Goal: Use online tool/utility: Utilize a website feature to perform a specific function

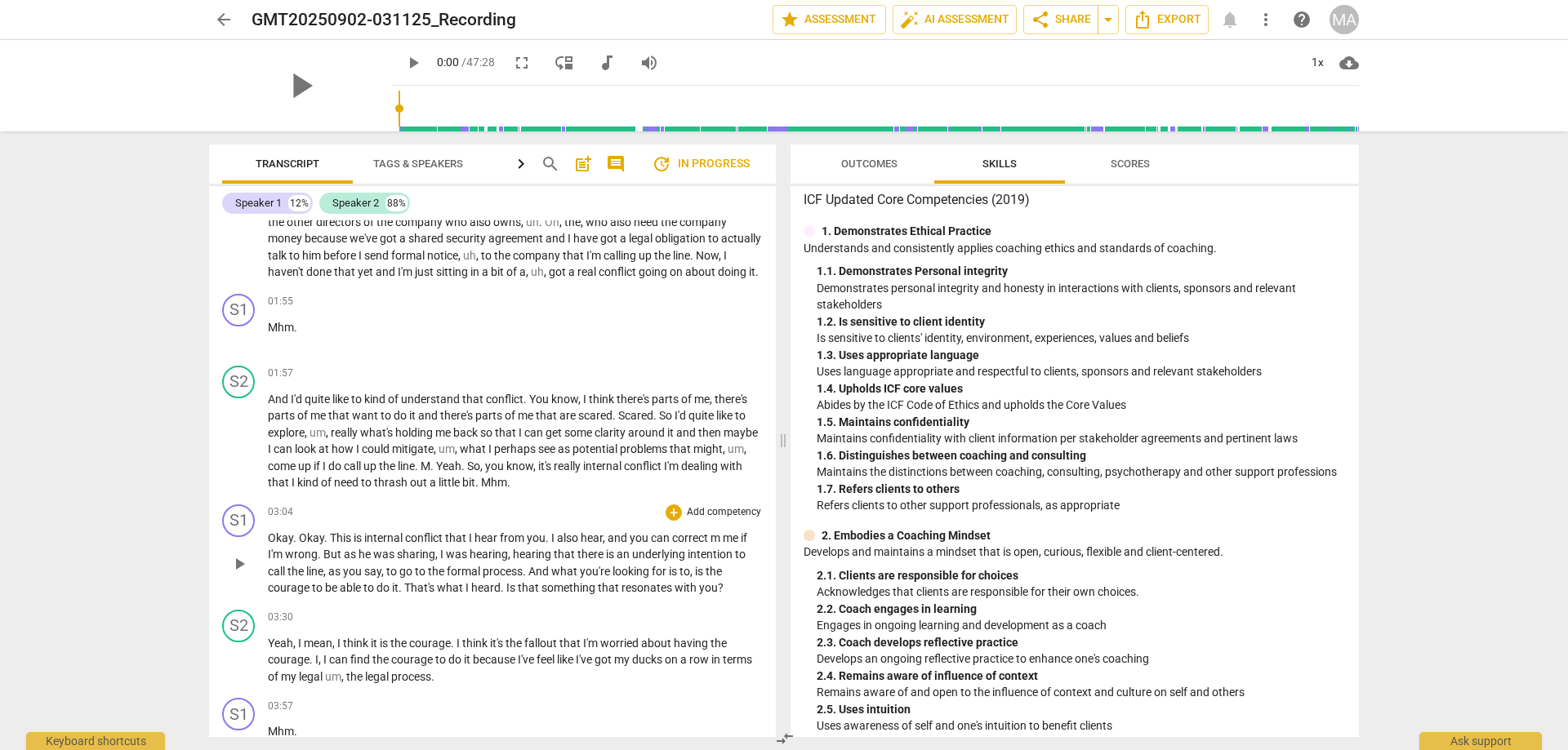
scroll to position [373, 0]
click at [671, 515] on div "+" at bounding box center [673, 512] width 17 height 17
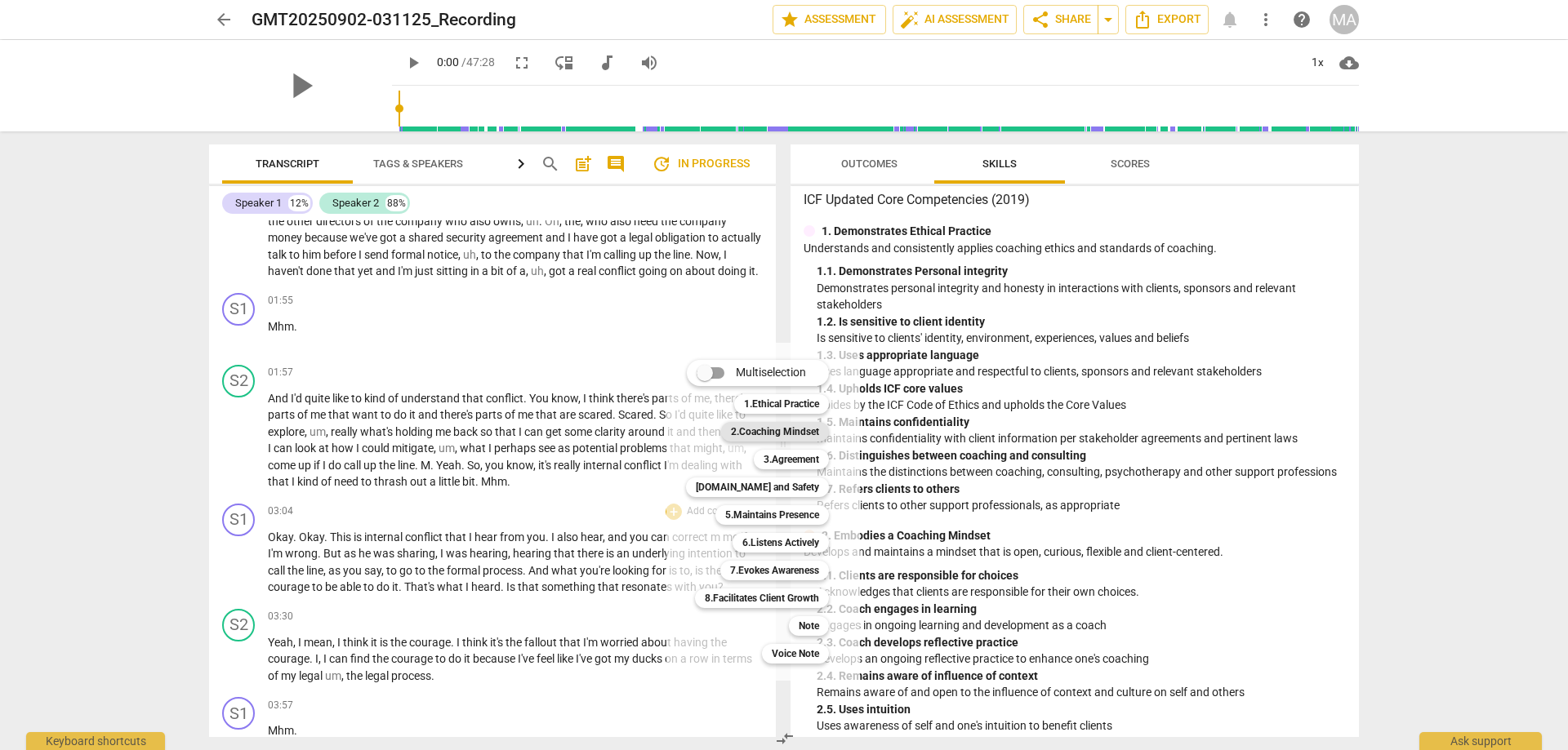
click at [728, 439] on div "2.Coaching Mindset" at bounding box center [774, 432] width 108 height 20
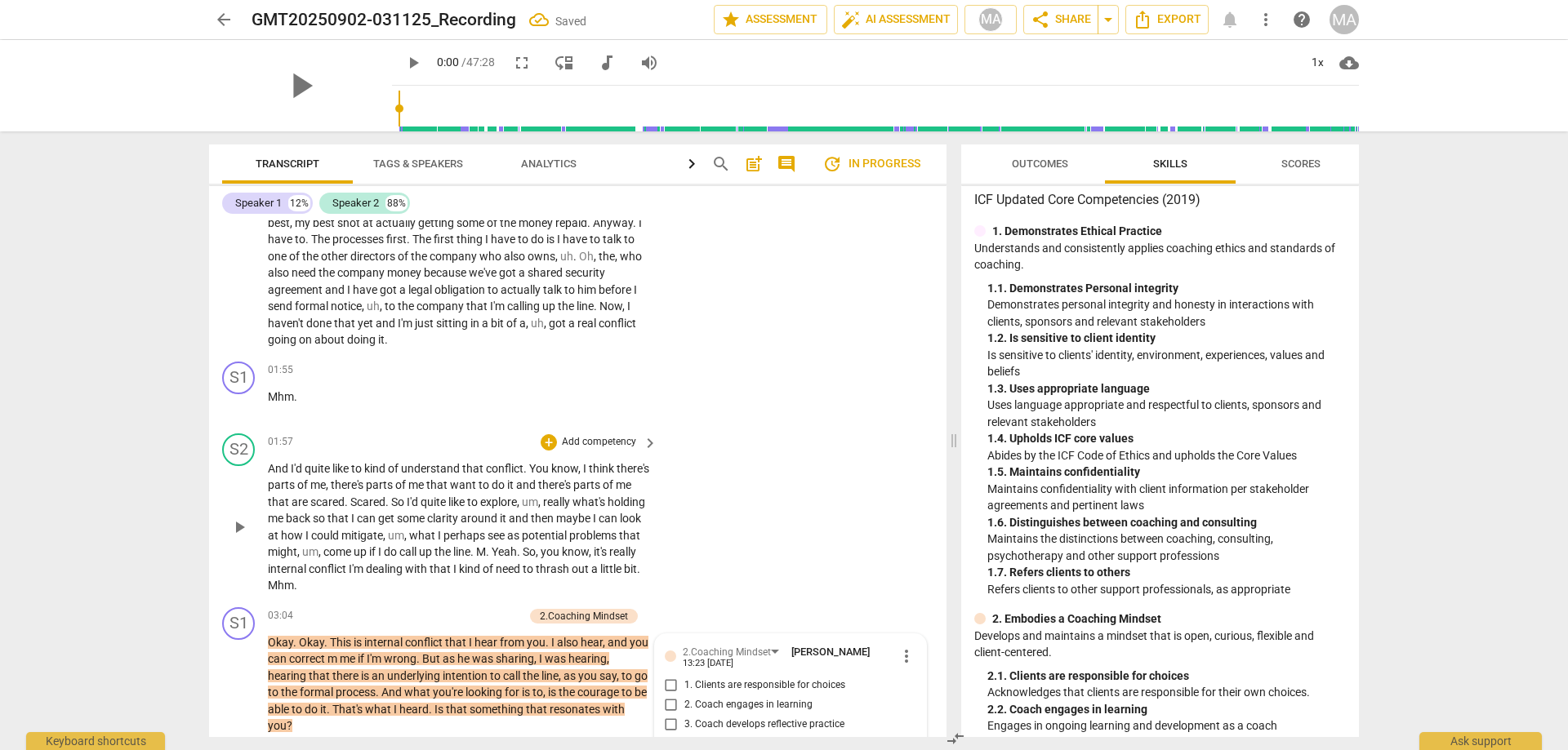
scroll to position [753, 0]
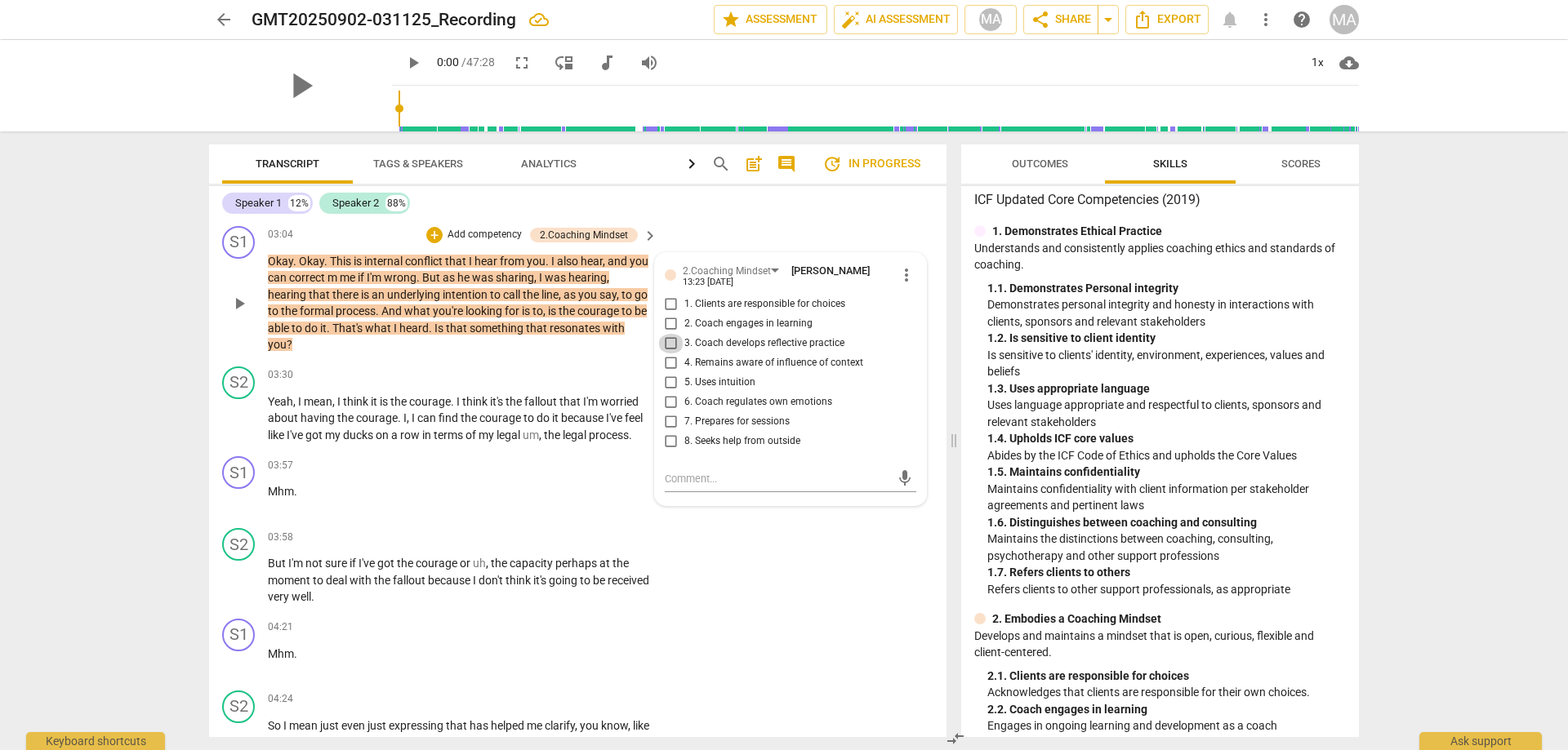
click at [671, 343] on input "3. Coach develops reflective practice" at bounding box center [671, 344] width 26 height 20
checkbox input "true"
click at [672, 386] on input "5. Uses intuition" at bounding box center [671, 383] width 26 height 20
checkbox input "true"
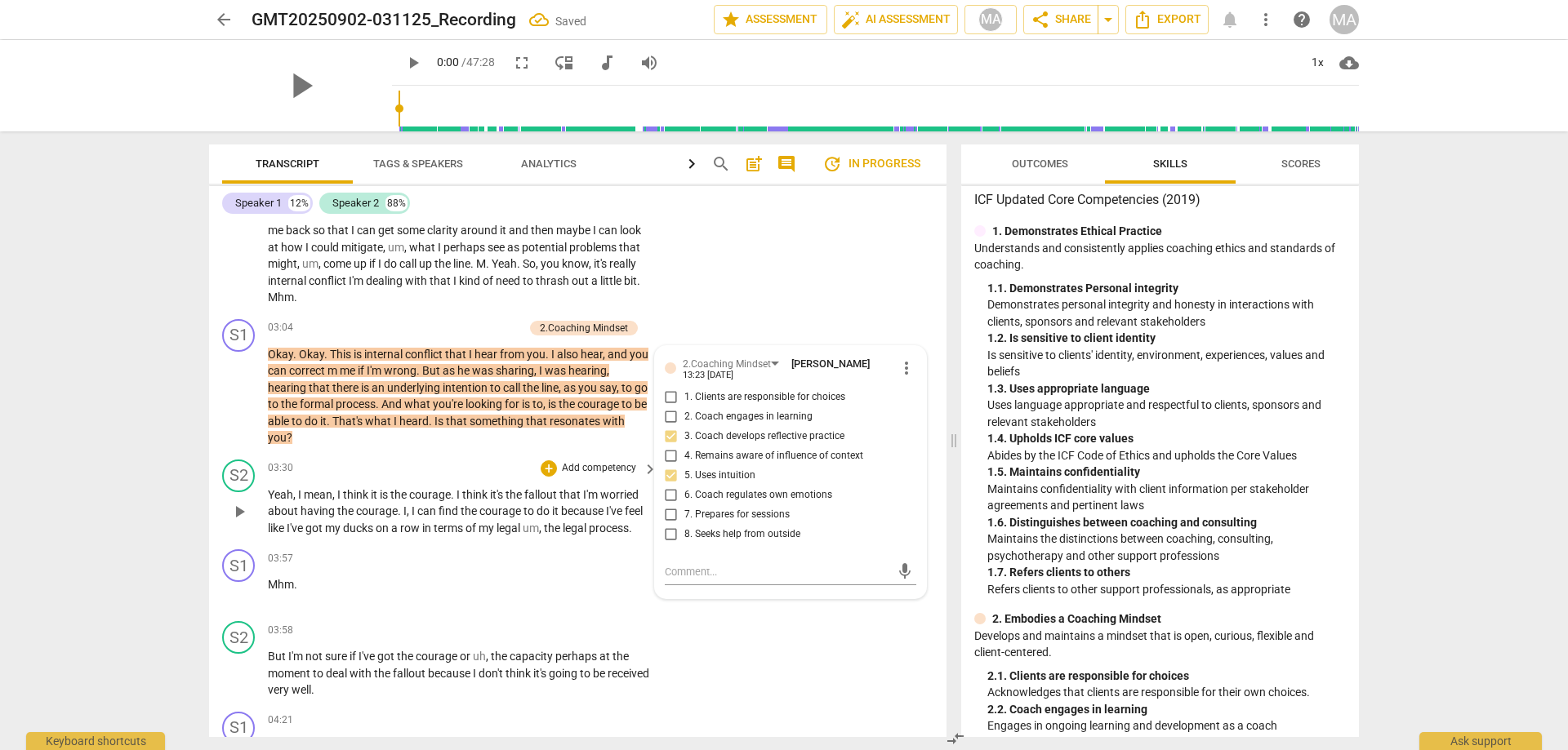
click at [480, 508] on span "courage" at bounding box center [501, 511] width 44 height 13
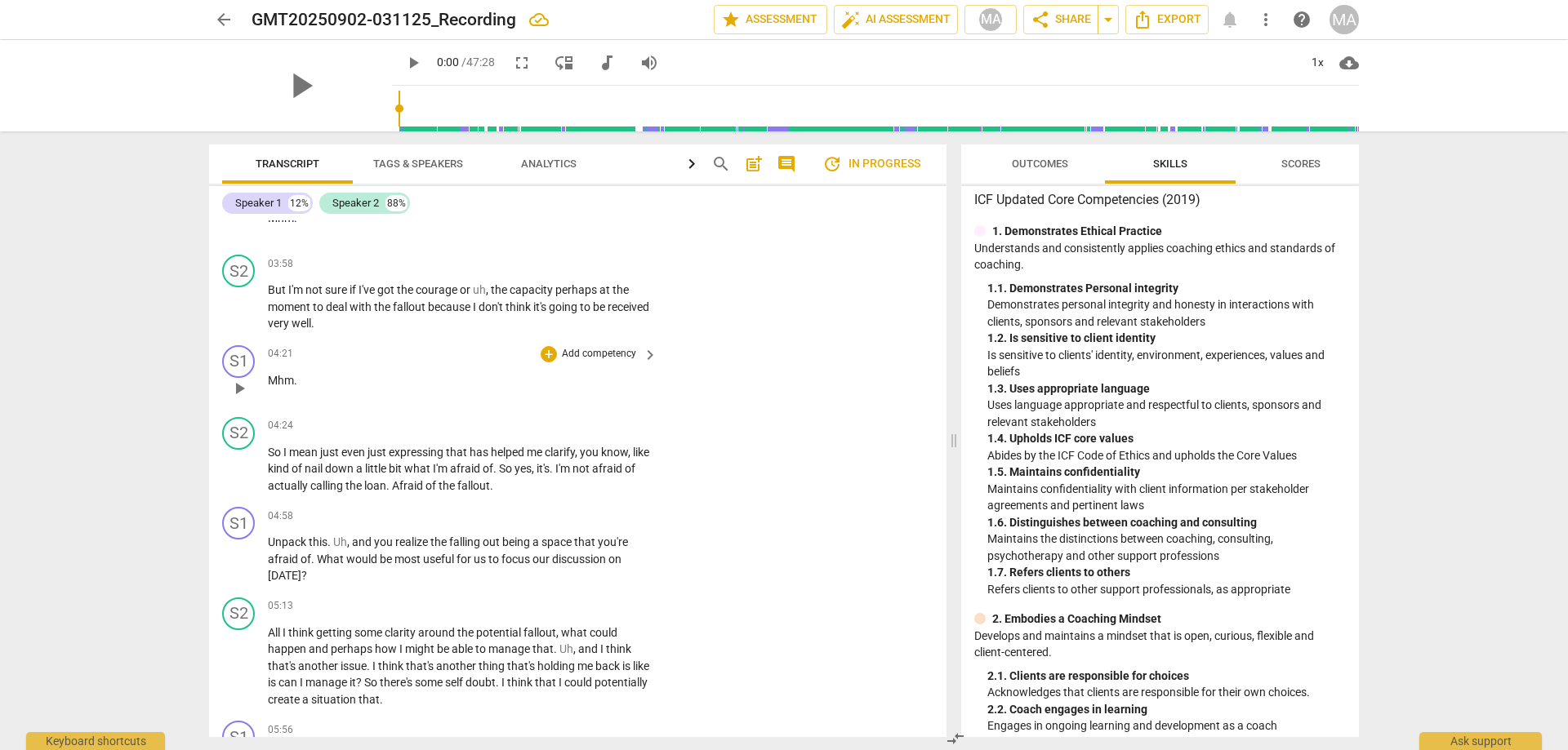
scroll to position [1033, 0]
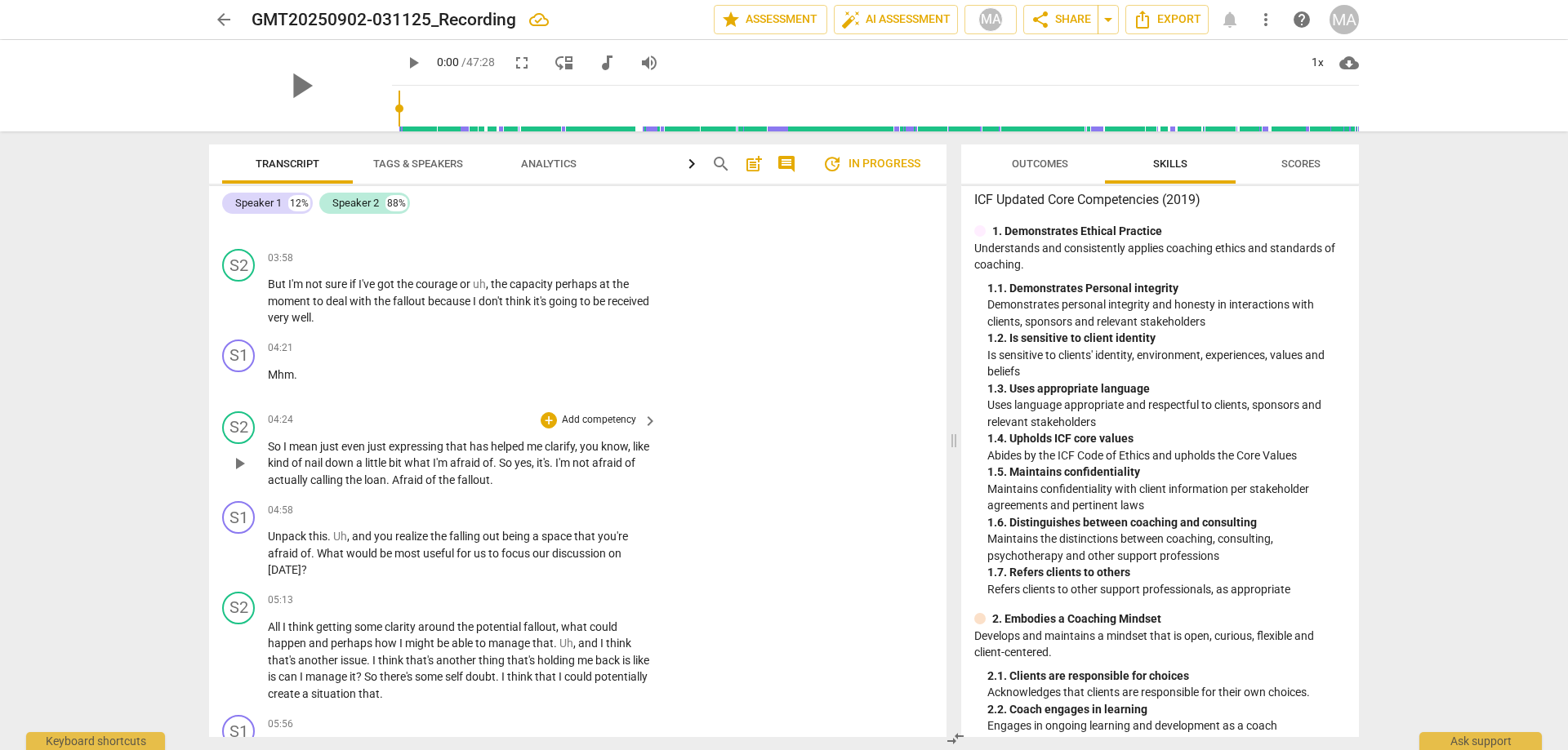
click at [364, 480] on span "the" at bounding box center [354, 479] width 19 height 13
click at [387, 479] on span "loan" at bounding box center [375, 479] width 22 height 13
click at [490, 482] on span "fallout" at bounding box center [474, 479] width 33 height 13
click at [519, 482] on p "So I mean just even just expressing that has helped me clarify , you know , lik…" at bounding box center [459, 463] width 382 height 50
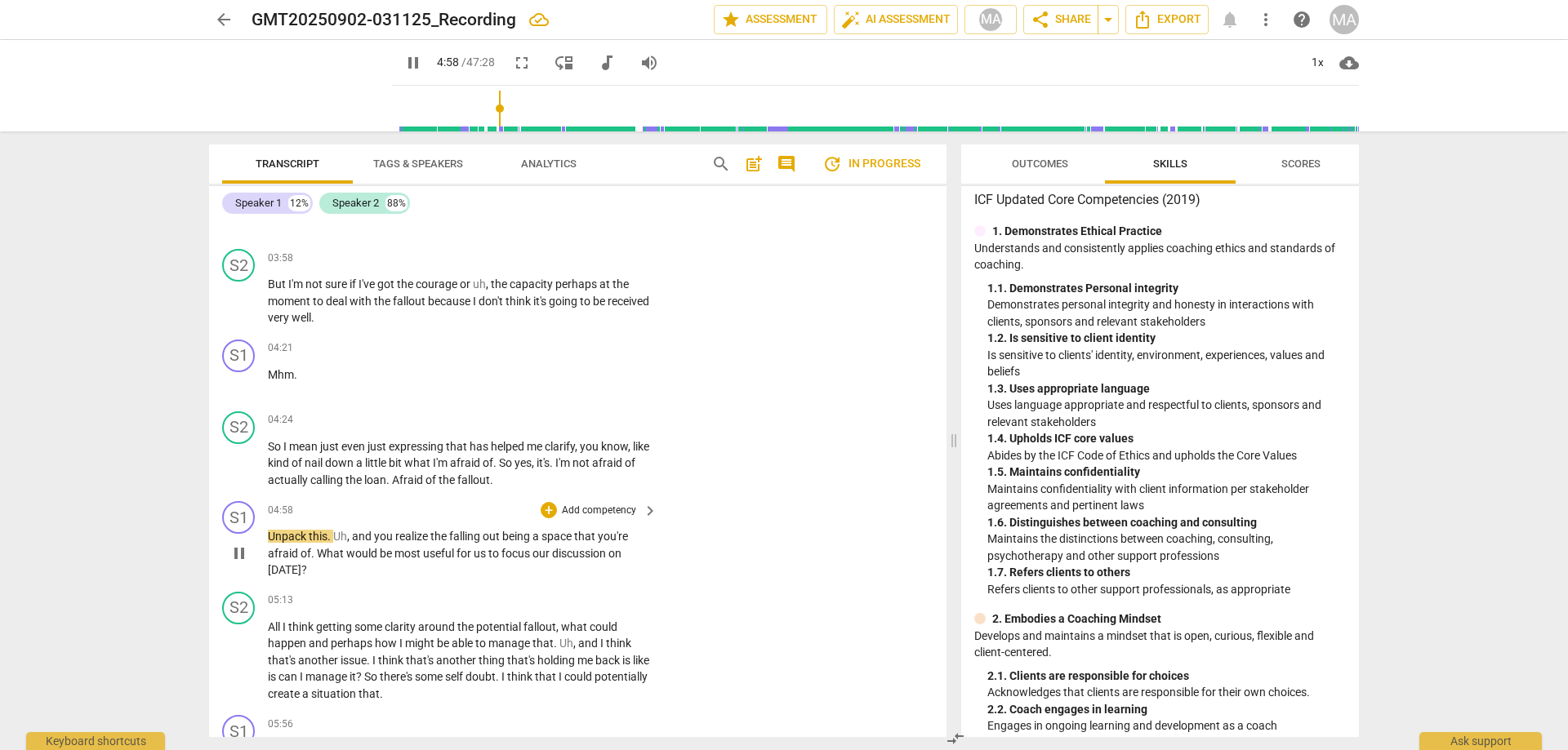
click at [575, 508] on p "Add competency" at bounding box center [599, 511] width 77 height 15
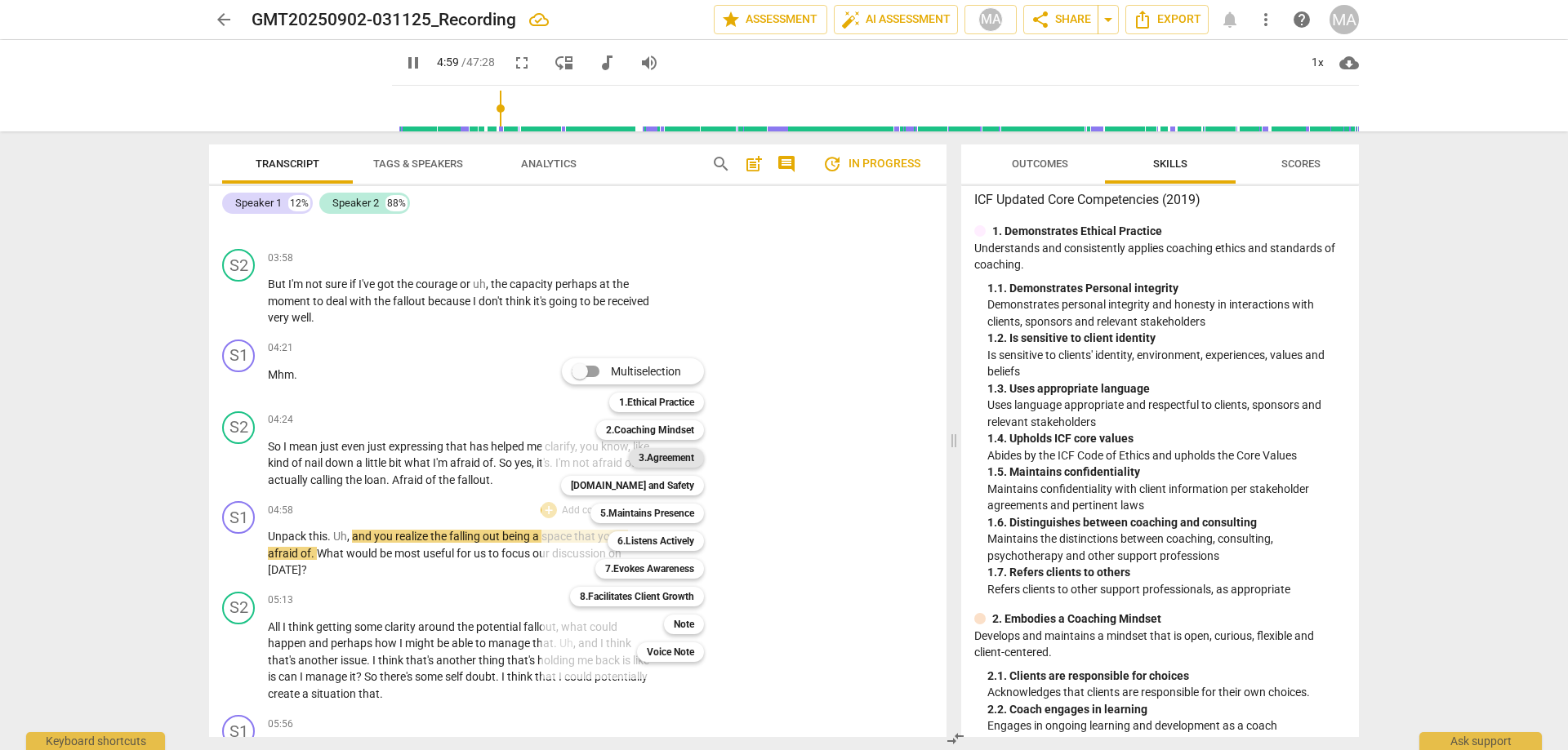
click at [651, 456] on b "3.Agreement" at bounding box center [666, 458] width 55 height 20
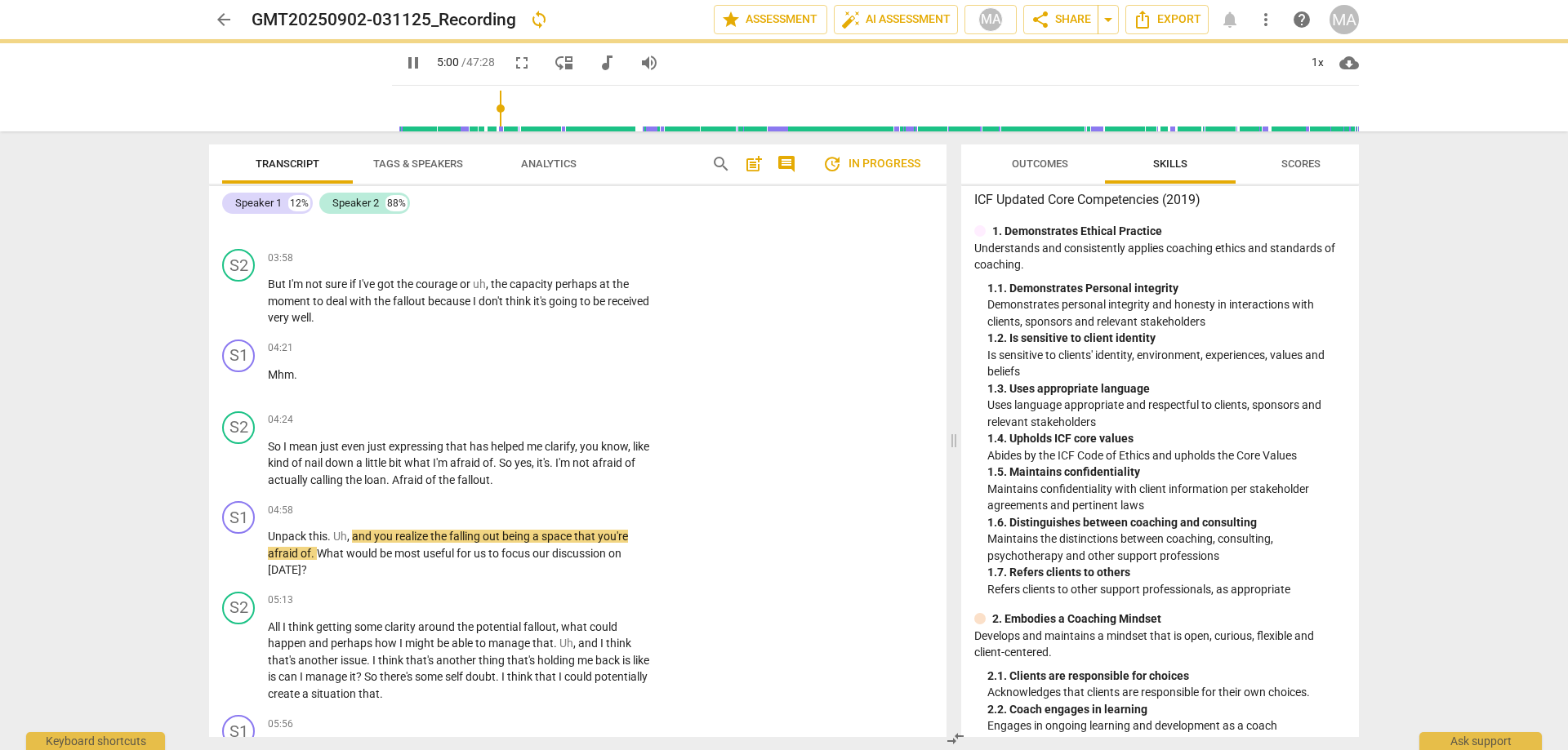
type input "300"
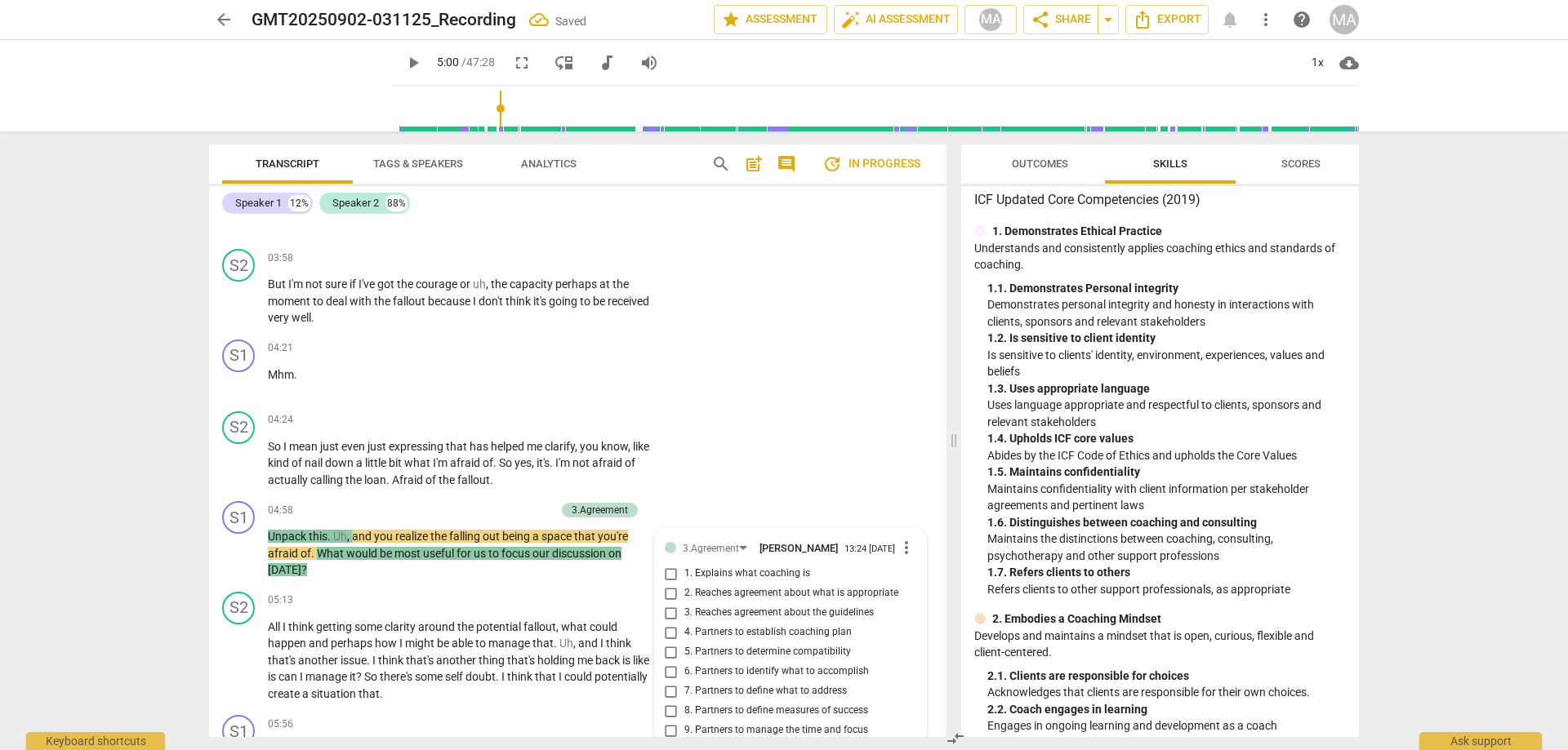
scroll to position [1367, 0]
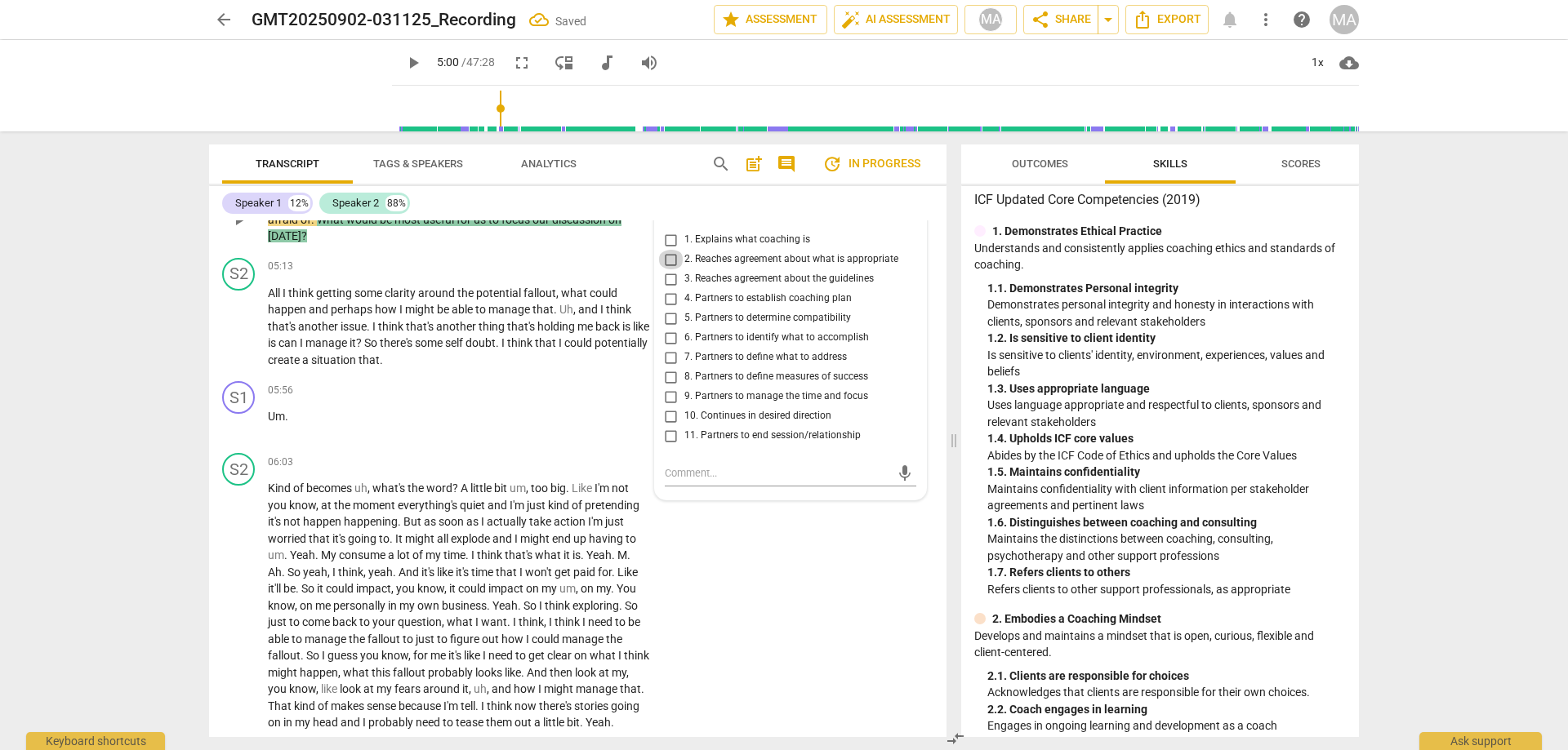
click at [673, 267] on input "2. Reaches agreement about what is appropriate" at bounding box center [671, 260] width 26 height 20
checkbox input "true"
click at [670, 340] on input "6. Partners to identify what to accomplish" at bounding box center [671, 338] width 26 height 20
checkbox input "true"
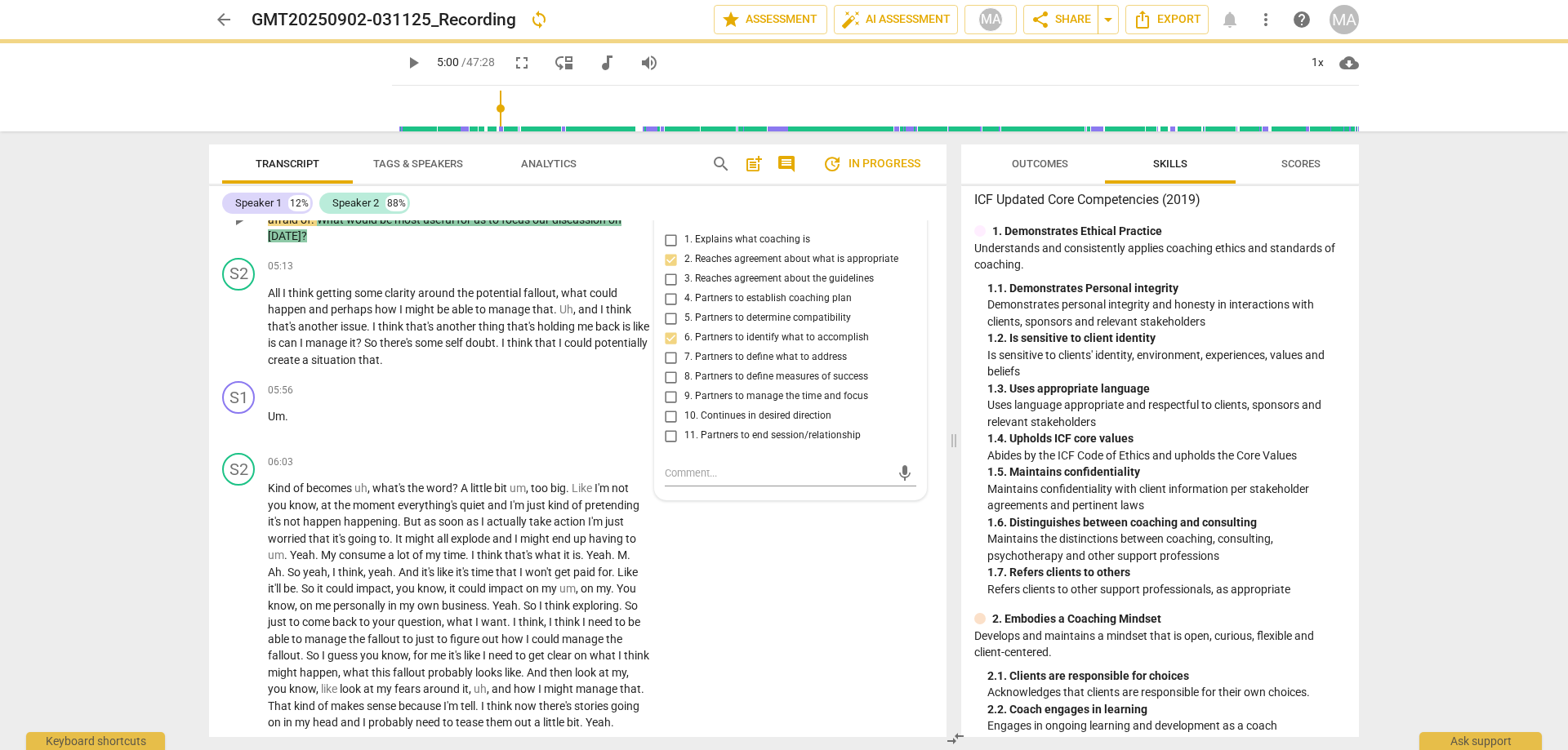
click at [674, 365] on input "7. Partners to define what to address" at bounding box center [671, 358] width 26 height 20
checkbox input "true"
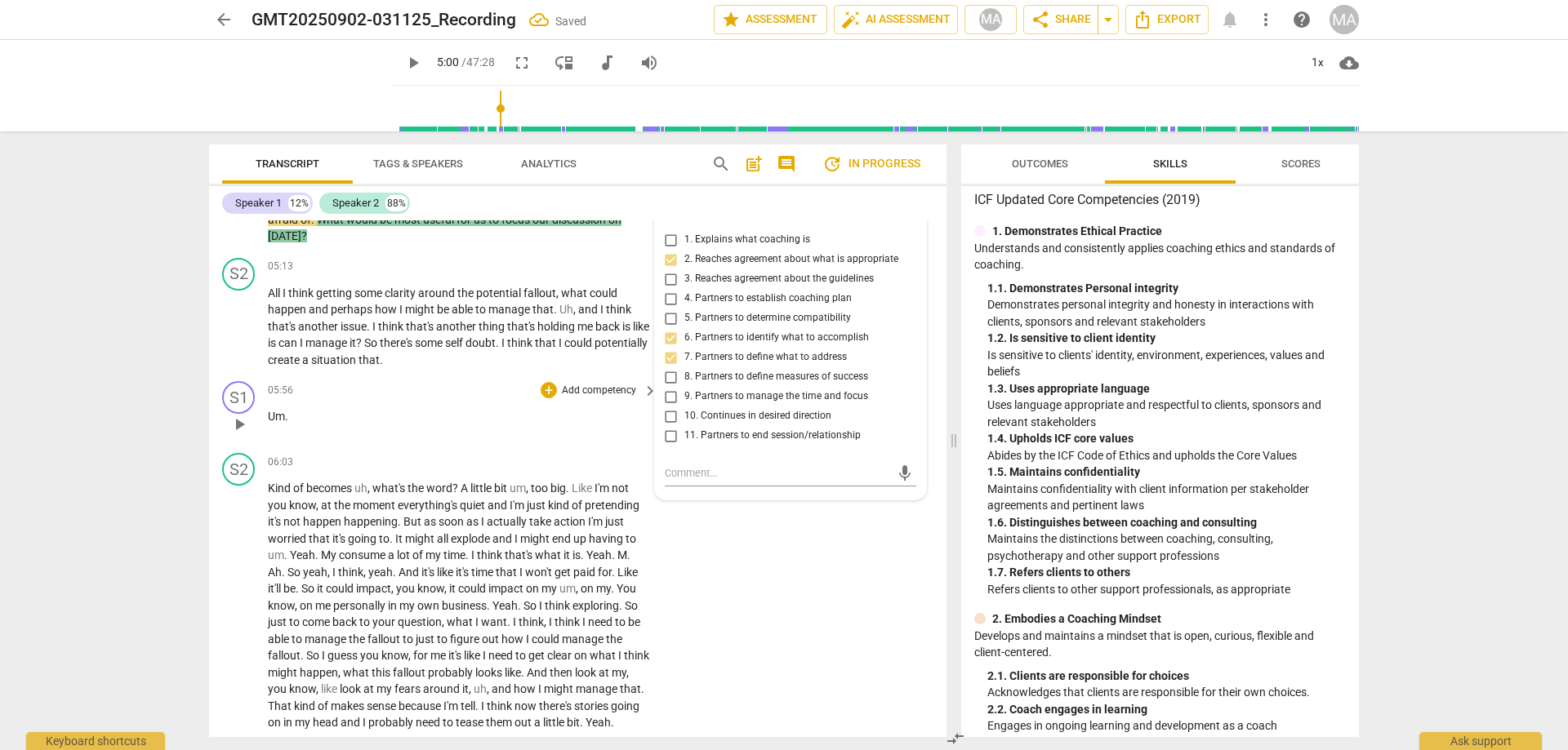
scroll to position [1274, 0]
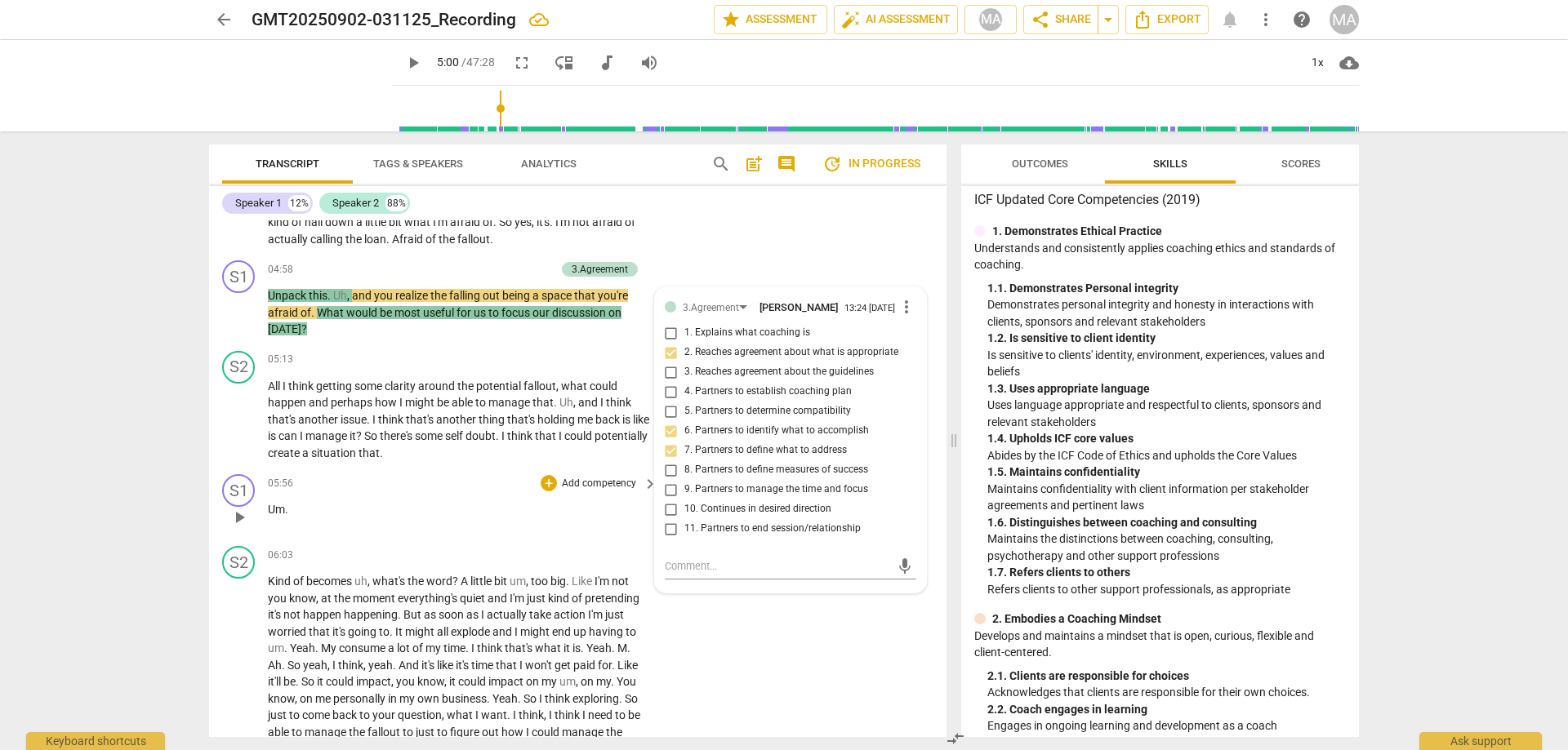
click at [345, 520] on div "05:56 + Add competency keyboard_arrow_right Um ." at bounding box center [464, 503] width 392 height 58
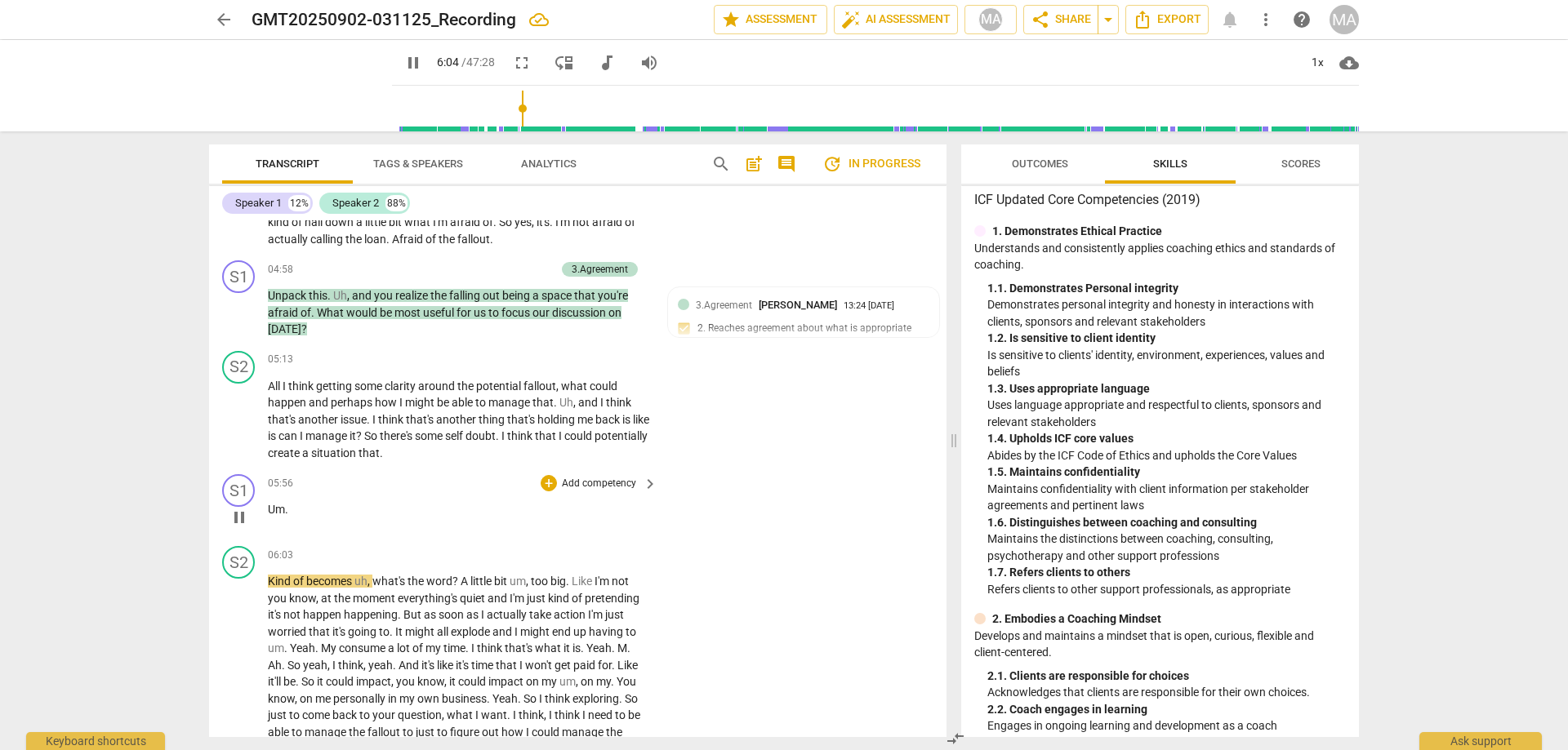
type input "365"
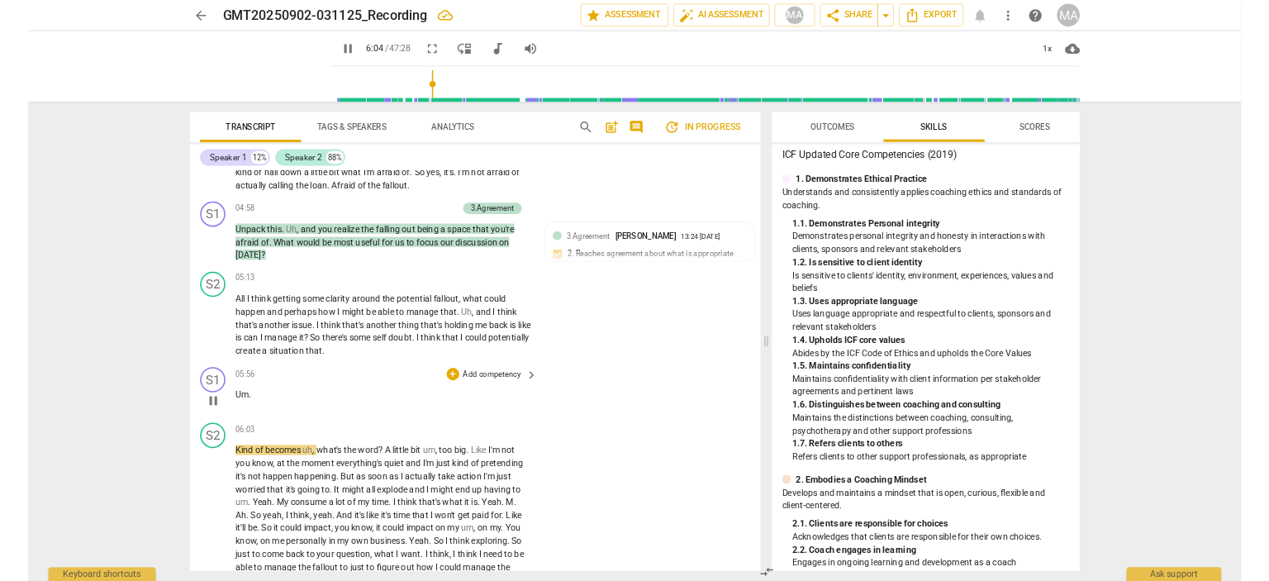
scroll to position [1284, 0]
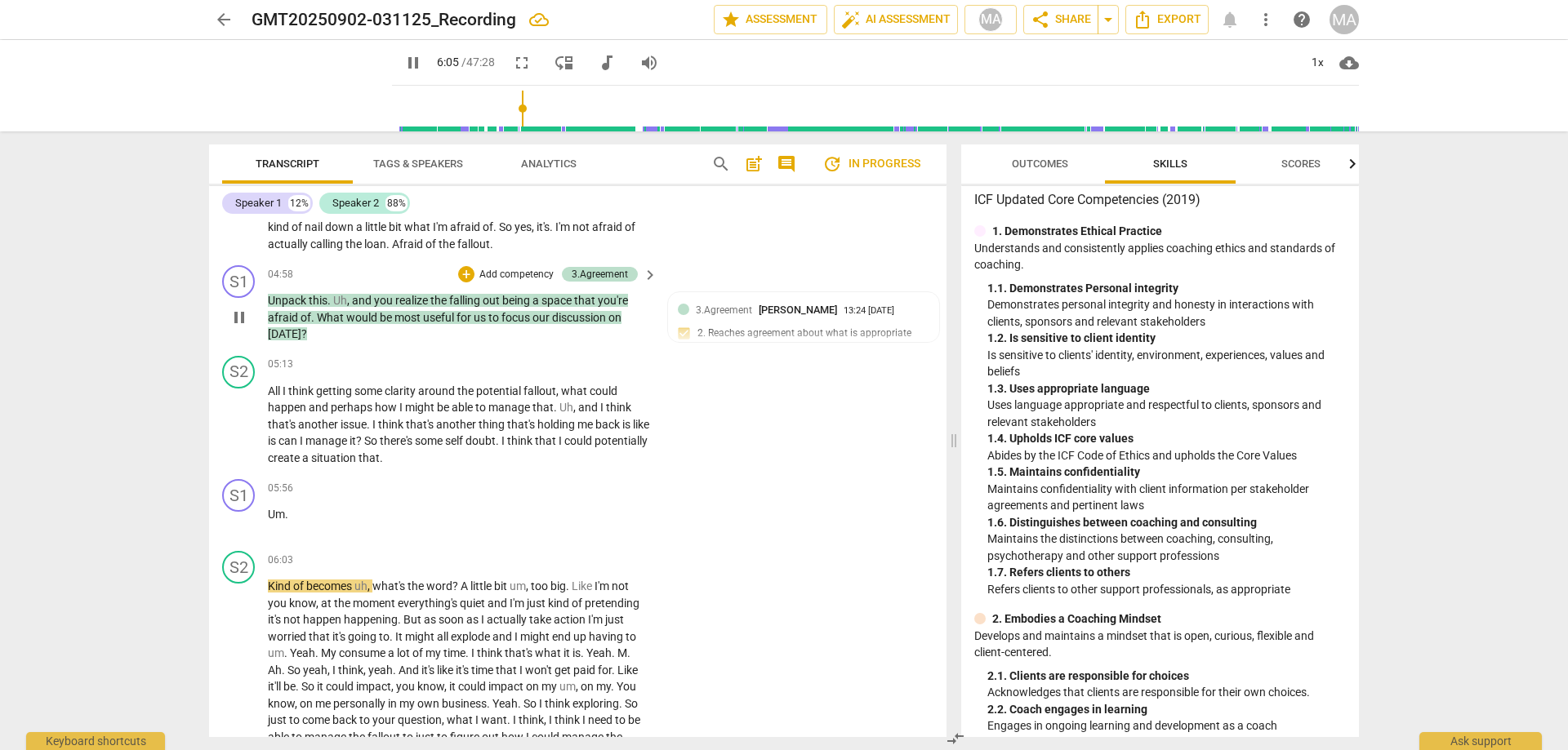
click at [627, 280] on div "S1 play_arrow pause 04:58 + Add competency 3.Agreement keyboard_arrow_right Unp…" at bounding box center [577, 304] width 738 height 91
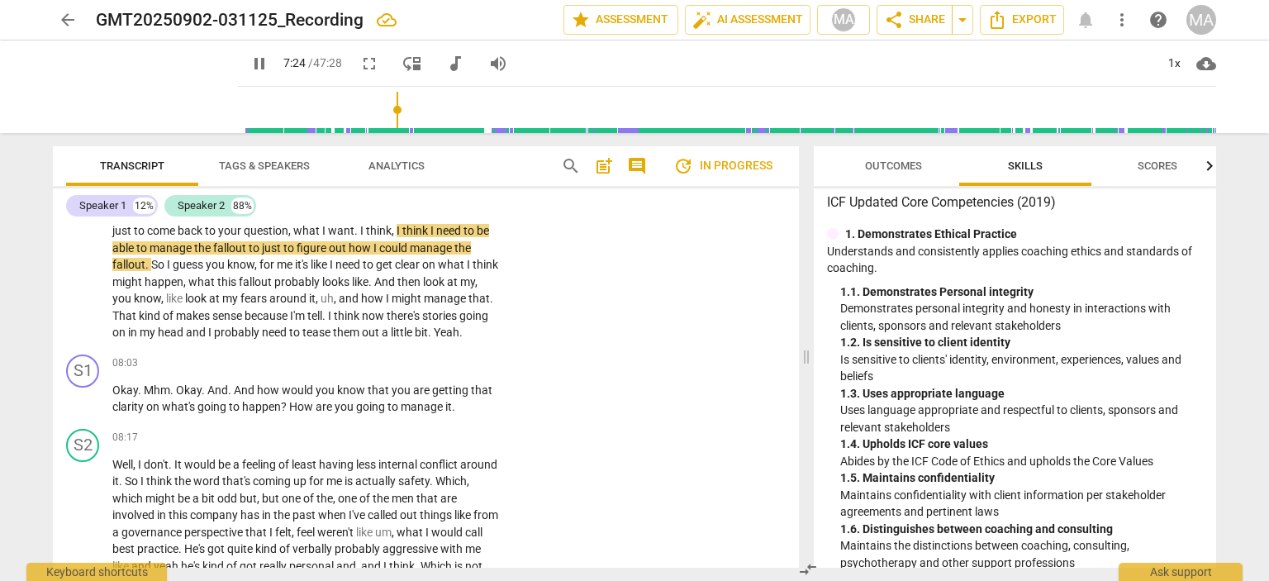
scroll to position [1778, 0]
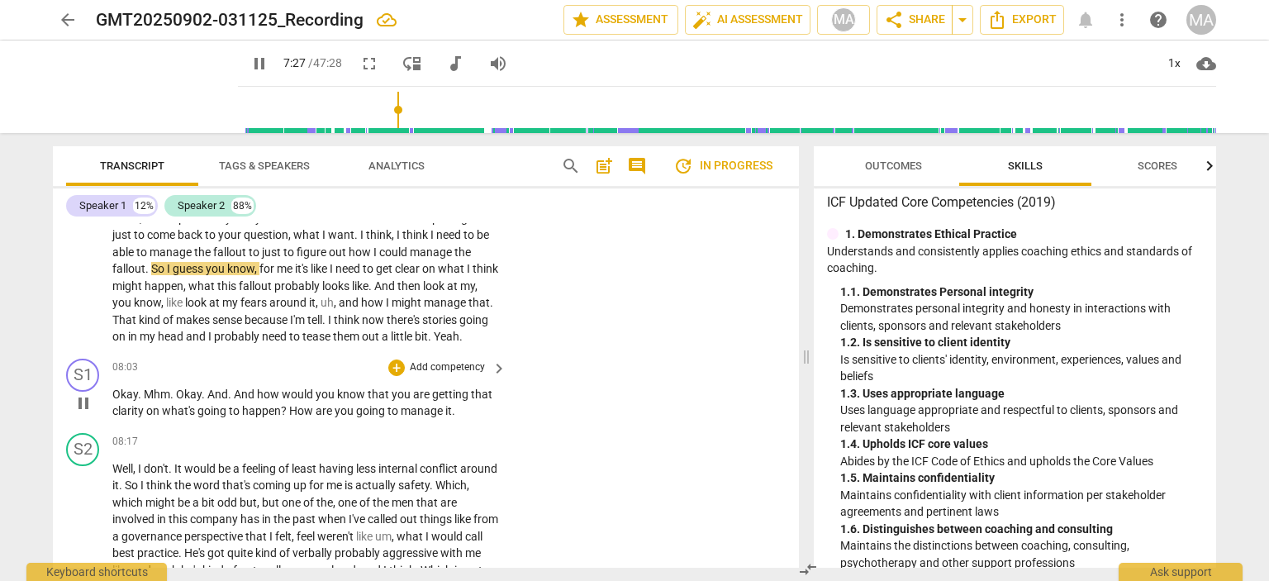
click at [450, 359] on div "+ Add competency" at bounding box center [437, 367] width 98 height 17
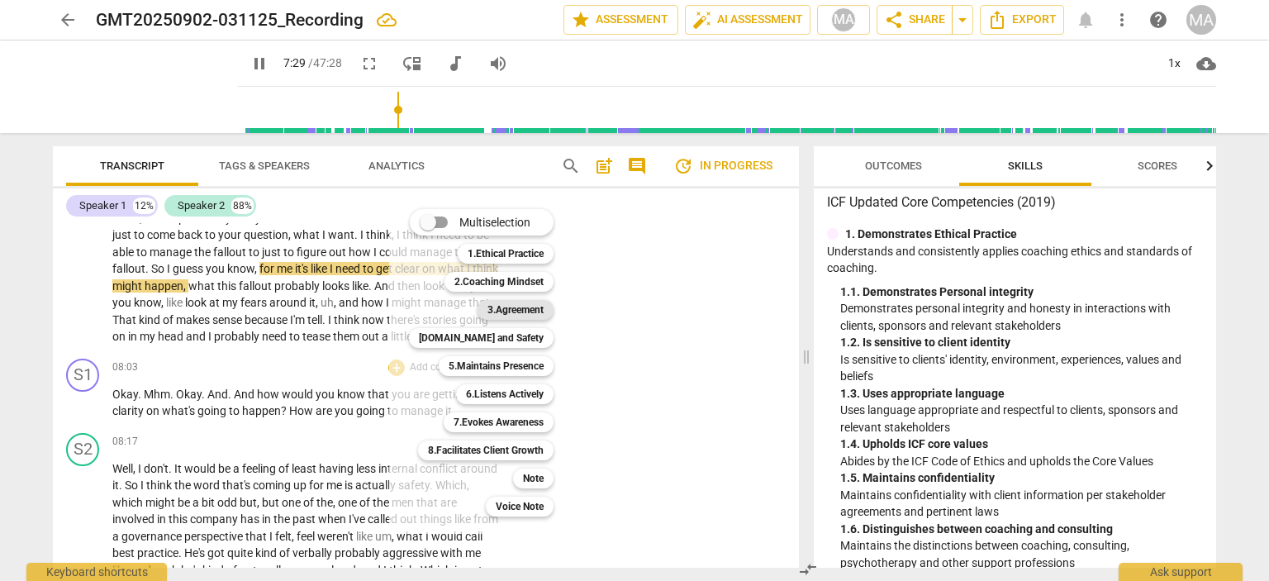
click at [507, 307] on b "3.Agreement" at bounding box center [515, 310] width 56 height 20
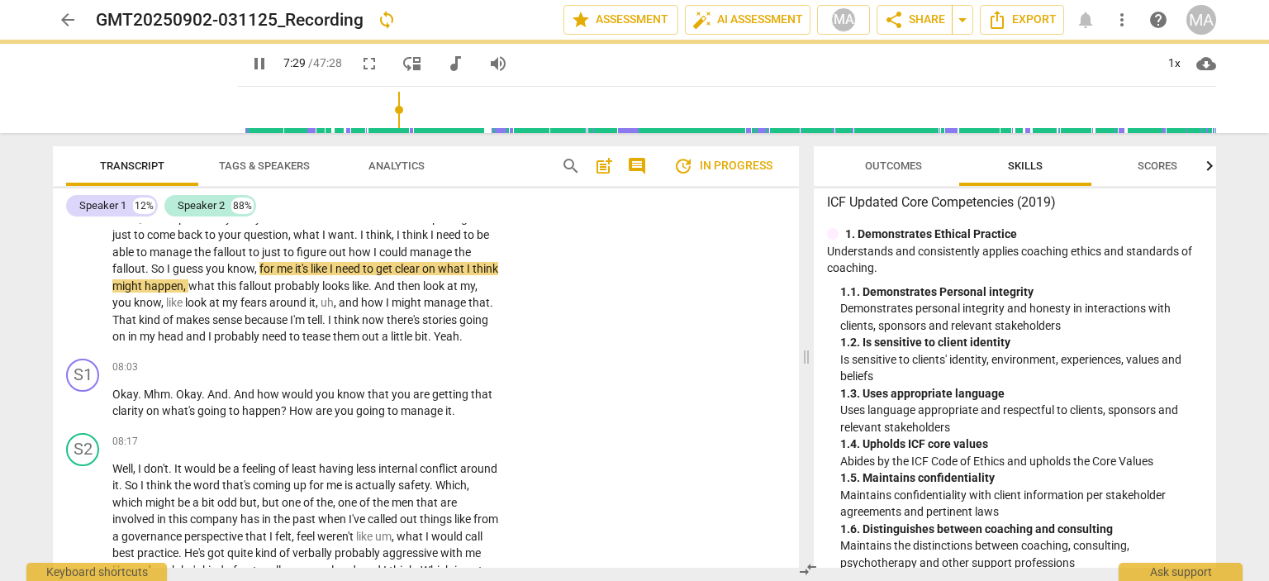
type input "450"
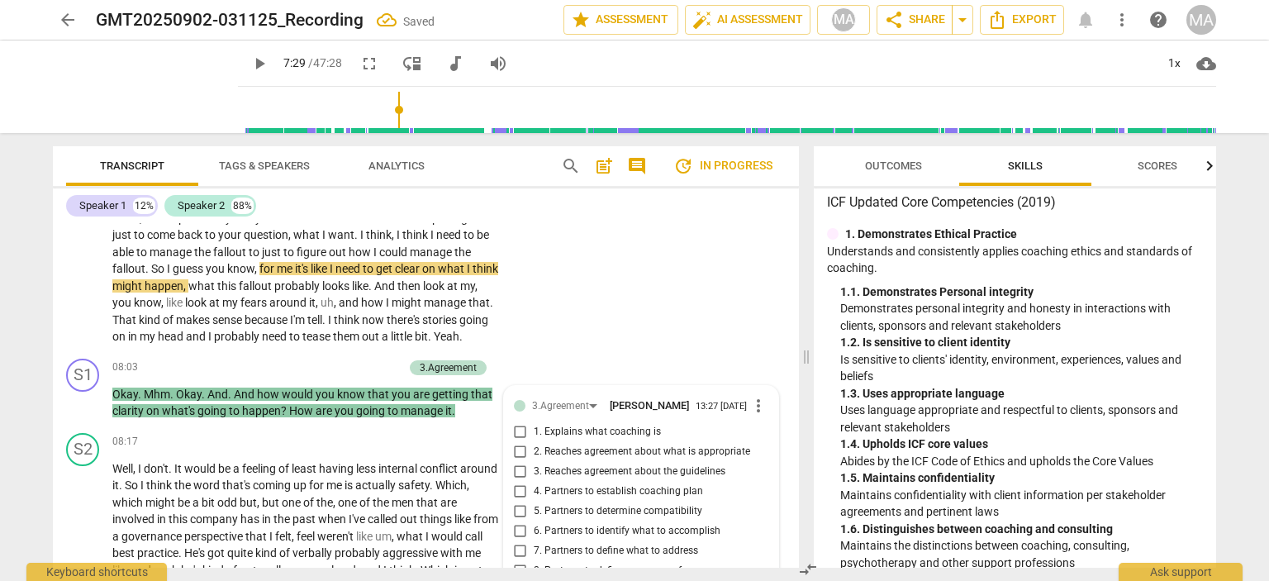
scroll to position [2051, 0]
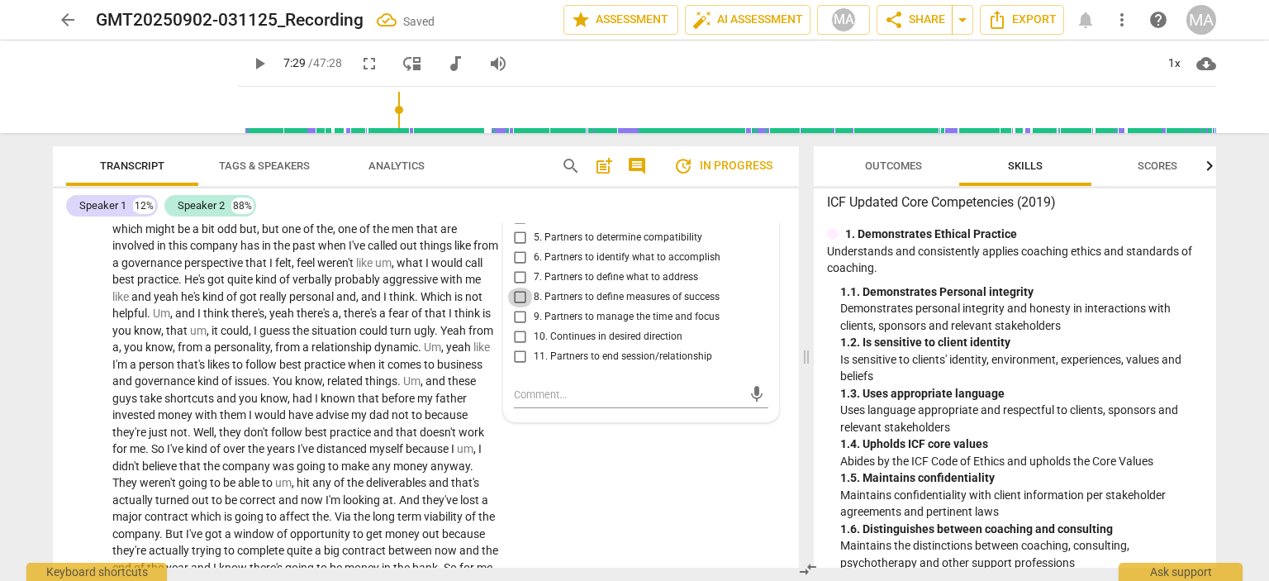
click at [516, 299] on input "8. Partners to define measures of success" at bounding box center [520, 297] width 26 height 20
checkbox input "true"
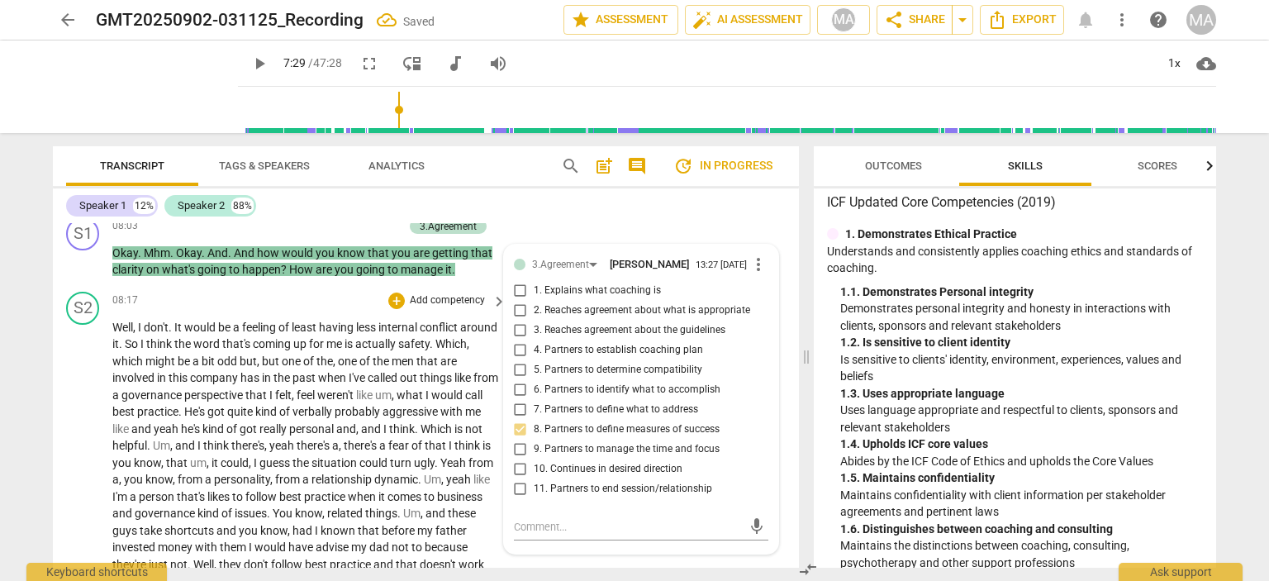
scroll to position [1922, 0]
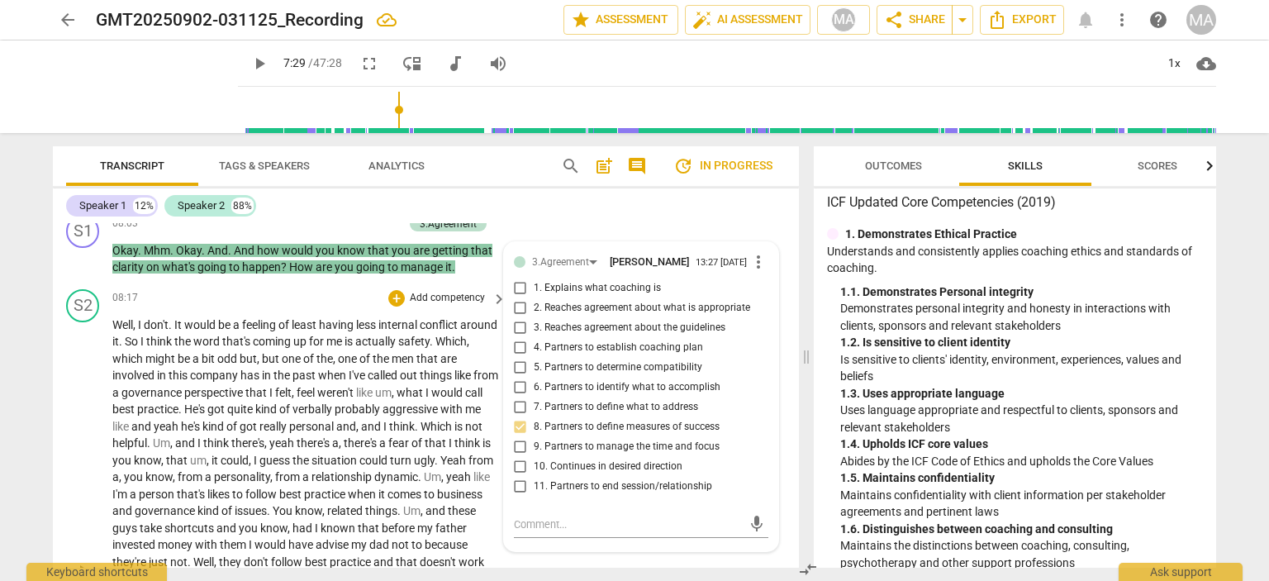
click at [432, 364] on p "Well , I don't . It would be a feeling of least having less internal conflict a…" at bounding box center [305, 570] width 386 height 508
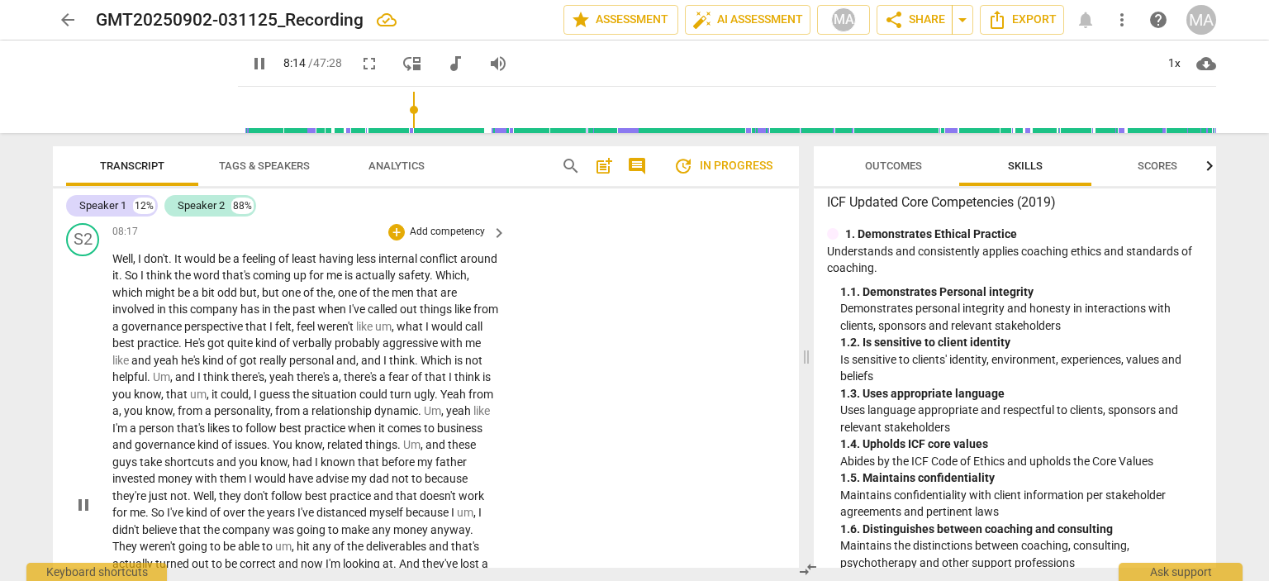
scroll to position [1988, 0]
click at [253, 66] on span "pause" at bounding box center [259, 64] width 20 height 20
type input "511"
